Goal: Transaction & Acquisition: Register for event/course

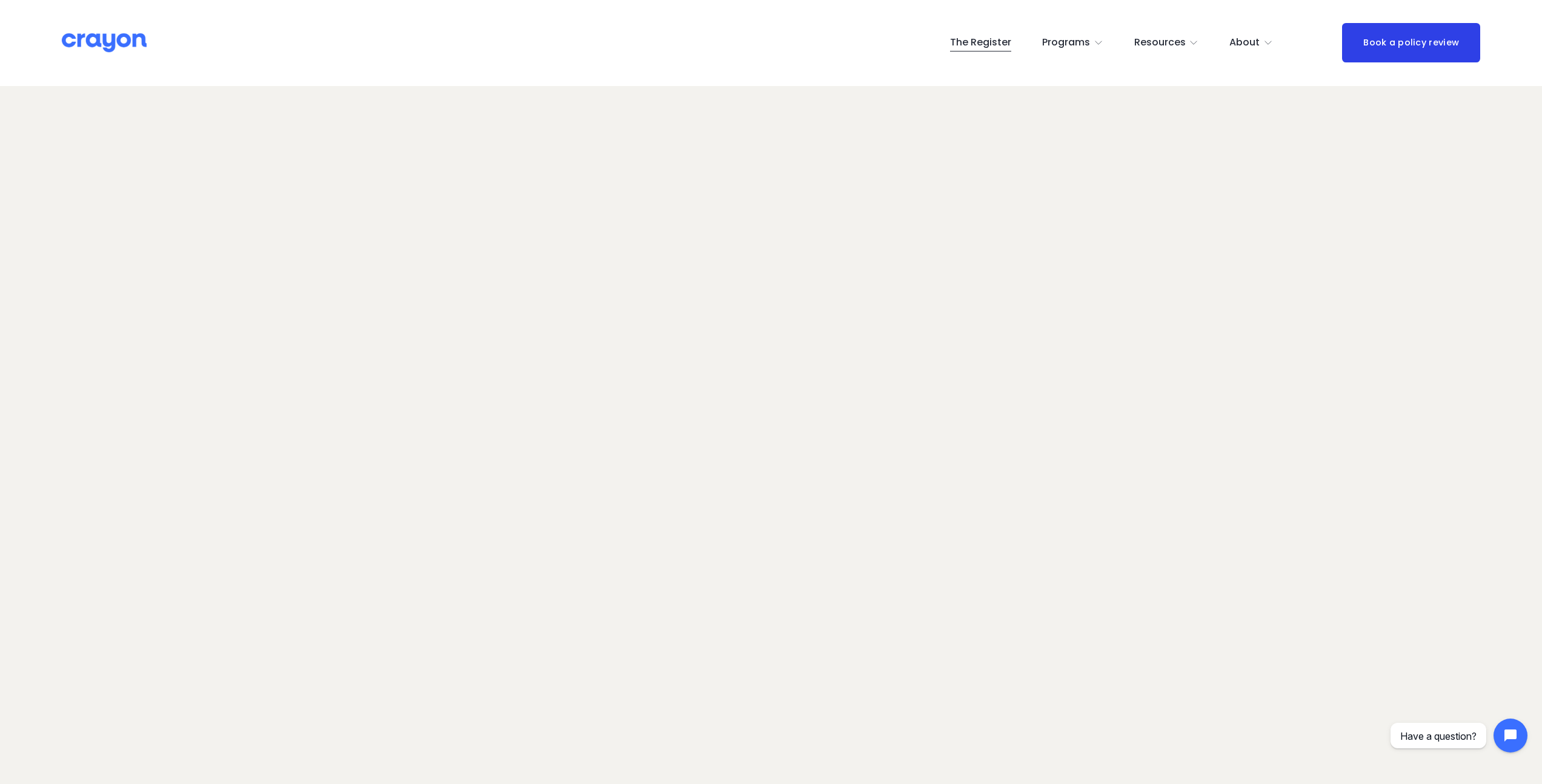
click at [125, 57] on div "The Register Programs Pulse: Annual Financial Health Check" at bounding box center [771, 42] width 1419 height 39
click at [122, 50] on img at bounding box center [104, 42] width 85 height 21
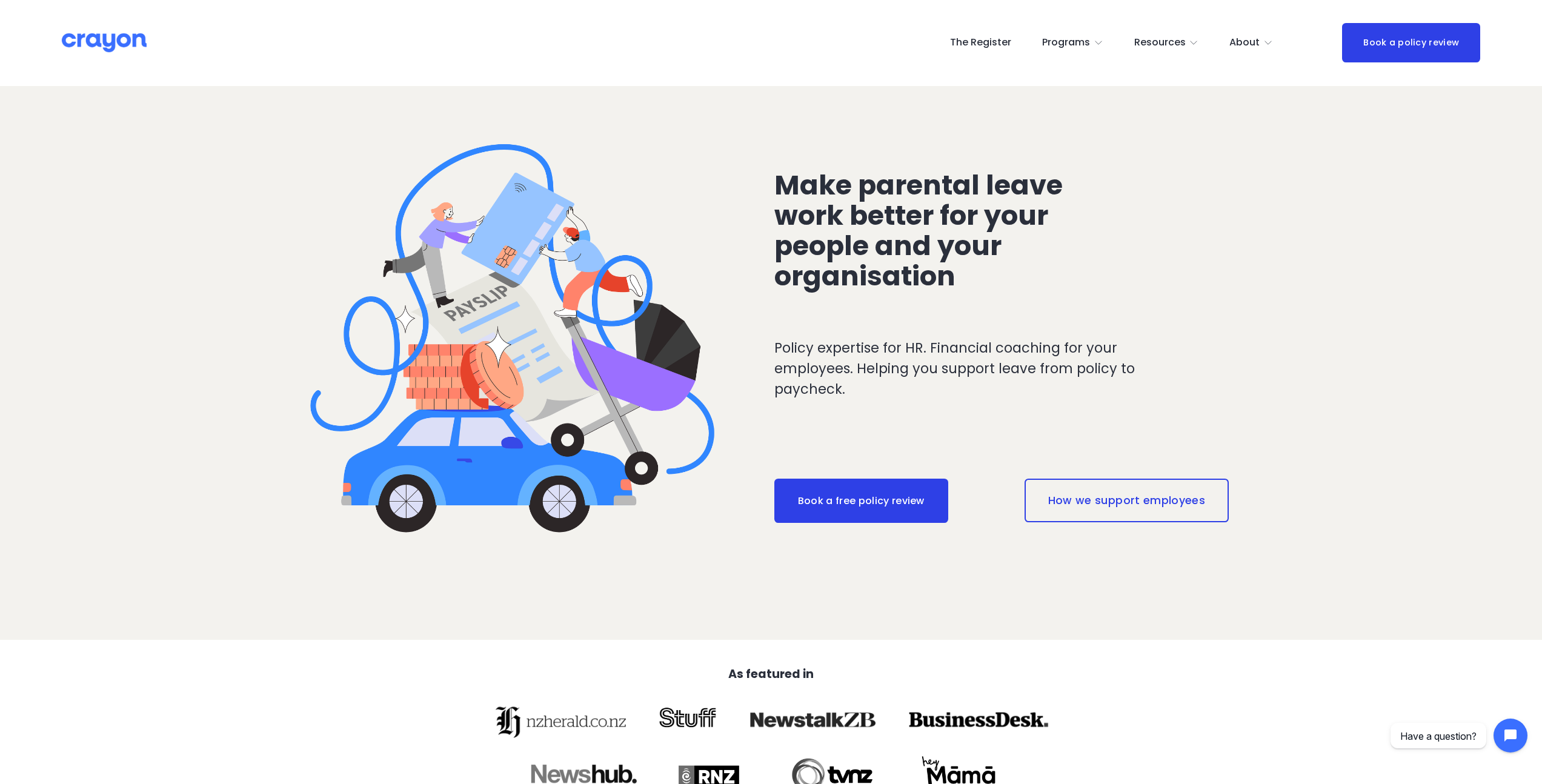
click at [975, 42] on link "The Register" at bounding box center [981, 42] width 61 height 19
